Goal: Navigation & Orientation: Understand site structure

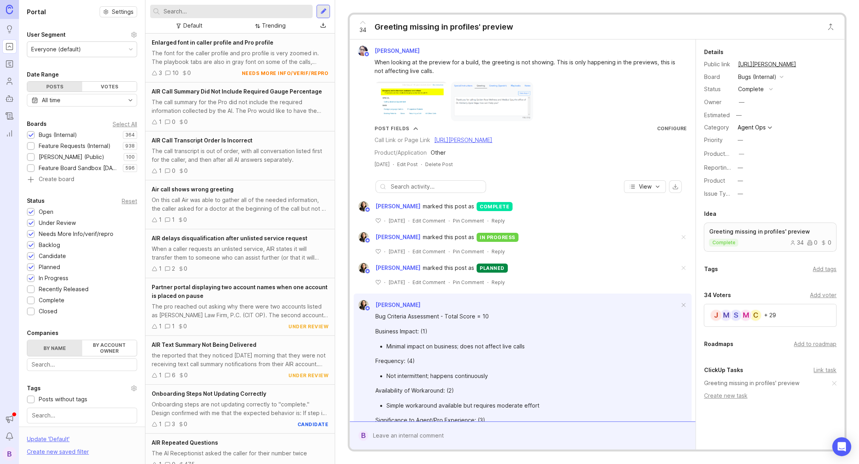
click at [9, 424] on button "Announcements" at bounding box center [9, 419] width 14 height 14
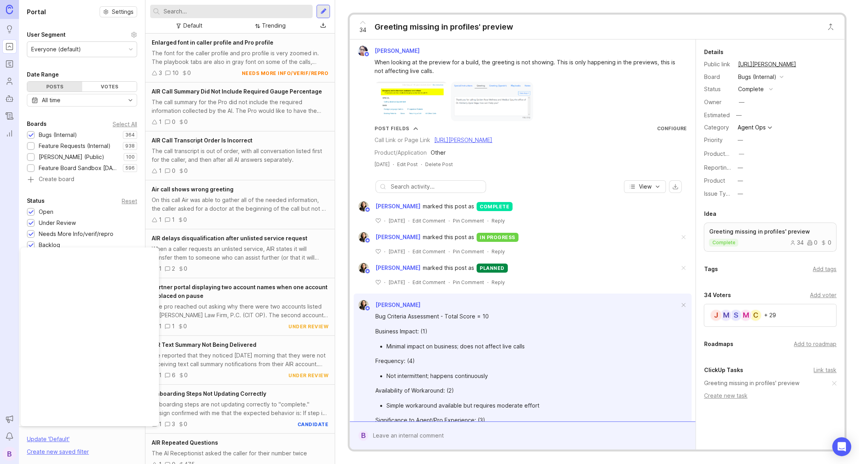
drag, startPoint x: 1, startPoint y: 213, endPoint x: 23, endPoint y: 173, distance: 45.8
click at [1, 213] on nav "Ideas Portal Roadmaps Users Autopilot Changelog Reporting Announcements Notific…" at bounding box center [9, 232] width 19 height 464
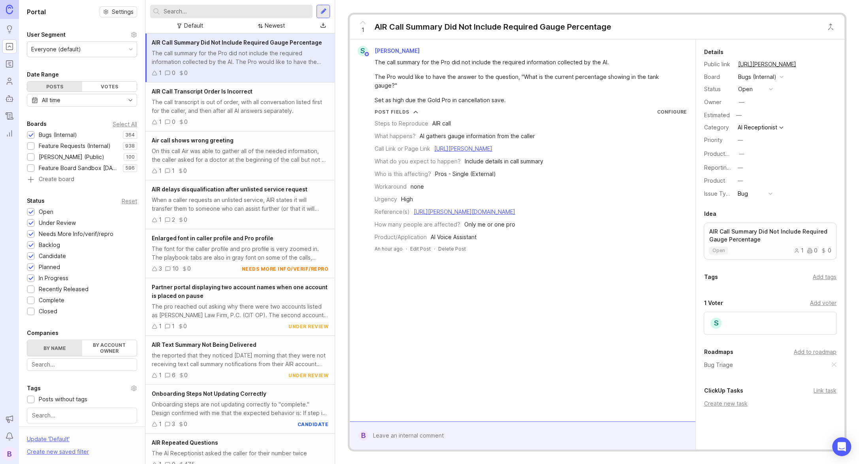
click at [9, 60] on icon "Roadmaps" at bounding box center [9, 63] width 9 height 9
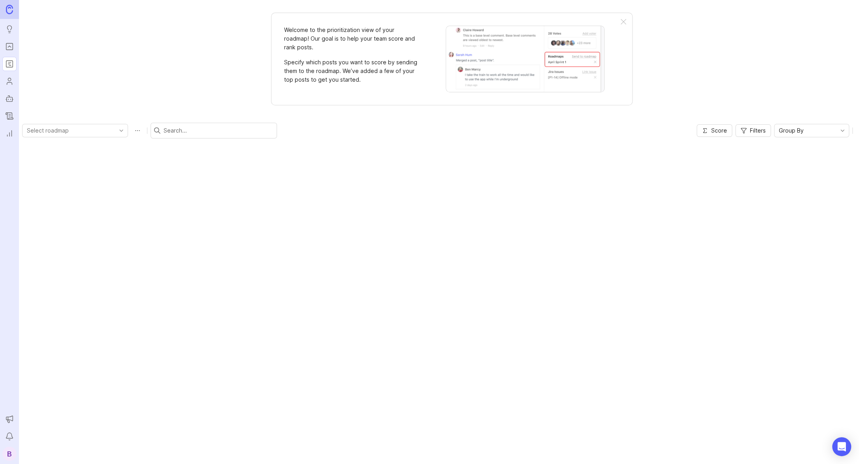
click at [9, 81] on icon "Users" at bounding box center [9, 81] width 9 height 9
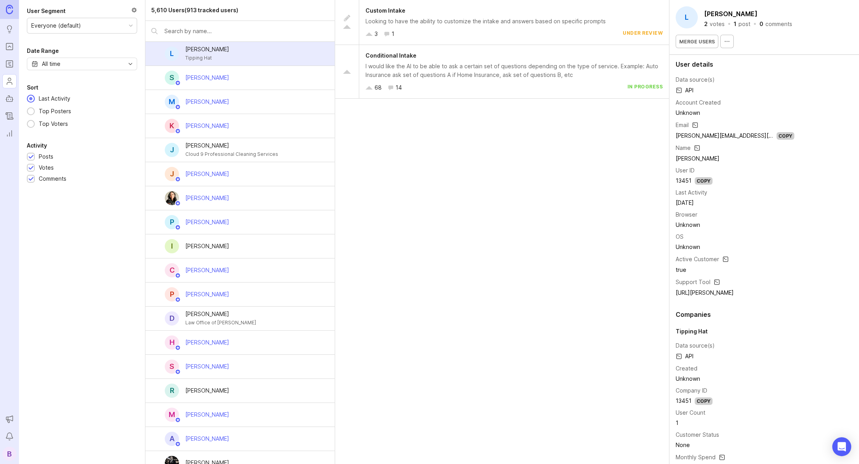
click at [13, 453] on div "B" at bounding box center [9, 454] width 14 height 14
click at [81, 298] on div "User Segment Everyone (default) Date Range All time Sort Last Activity Top Post…" at bounding box center [82, 232] width 126 height 464
